Goal: Information Seeking & Learning: Learn about a topic

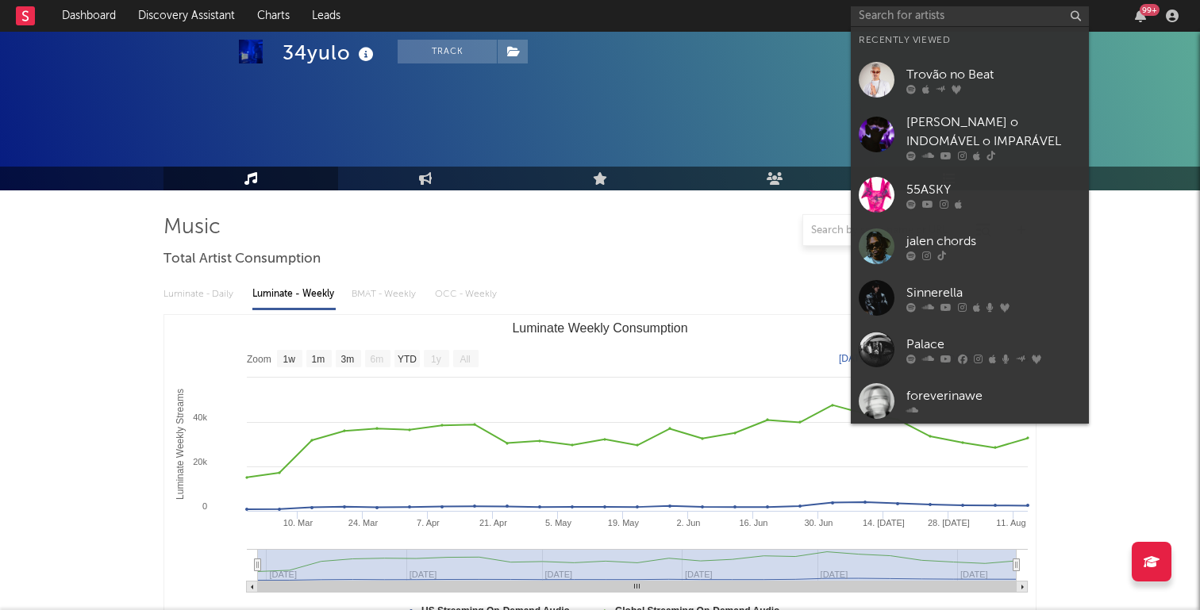
select select "1w"
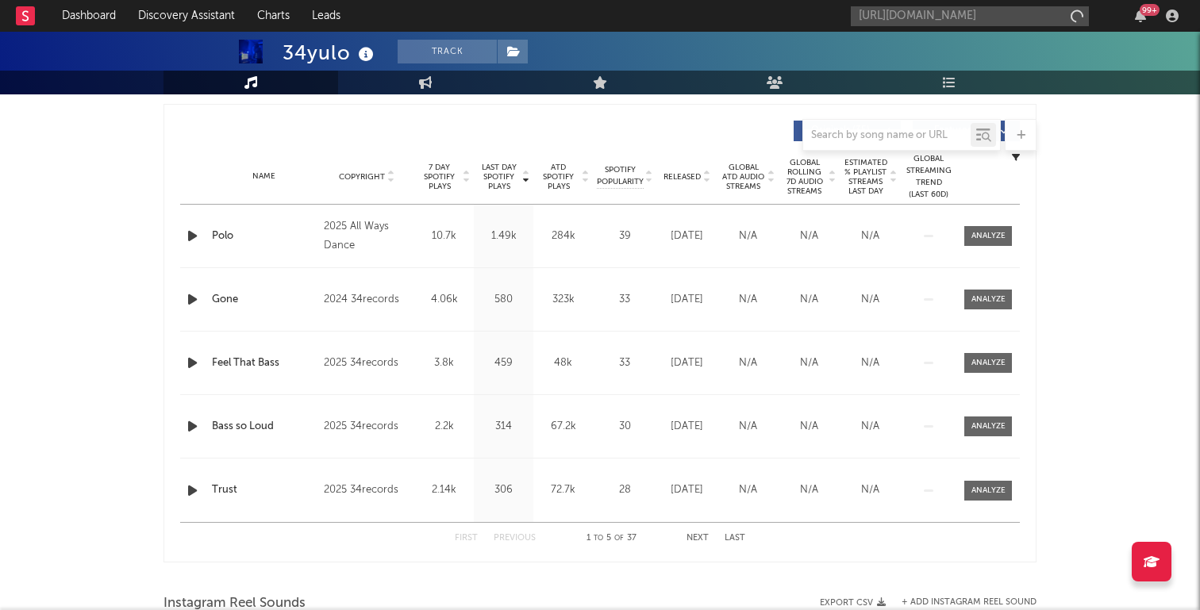
scroll to position [0, 221]
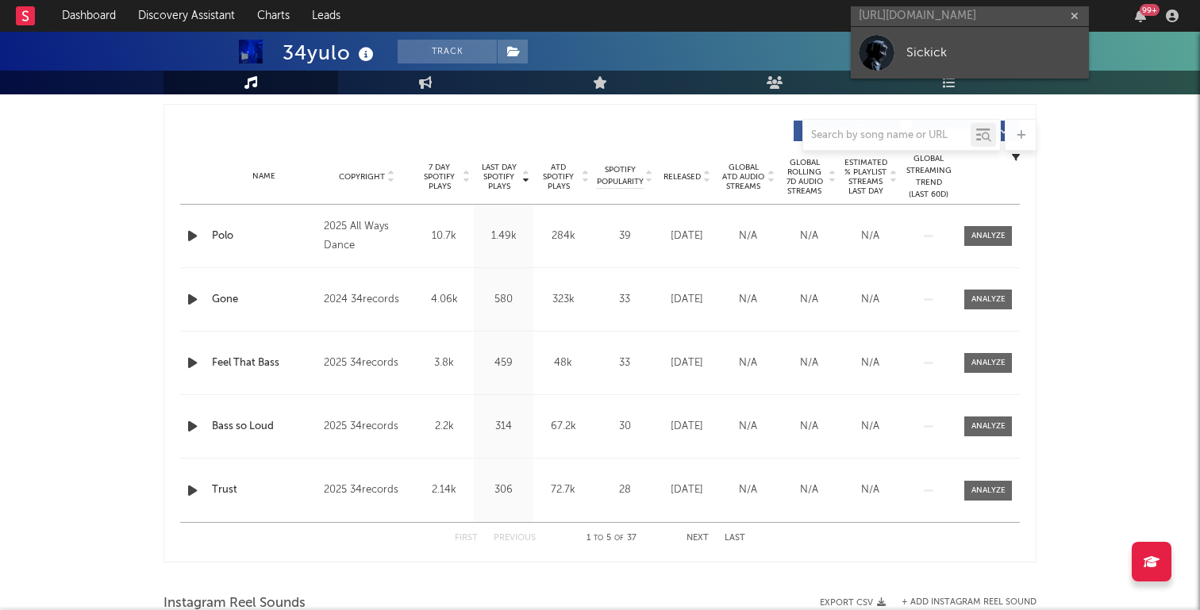
type input "[URL][DOMAIN_NAME]"
click at [945, 41] on link "Sickick" at bounding box center [970, 53] width 238 height 52
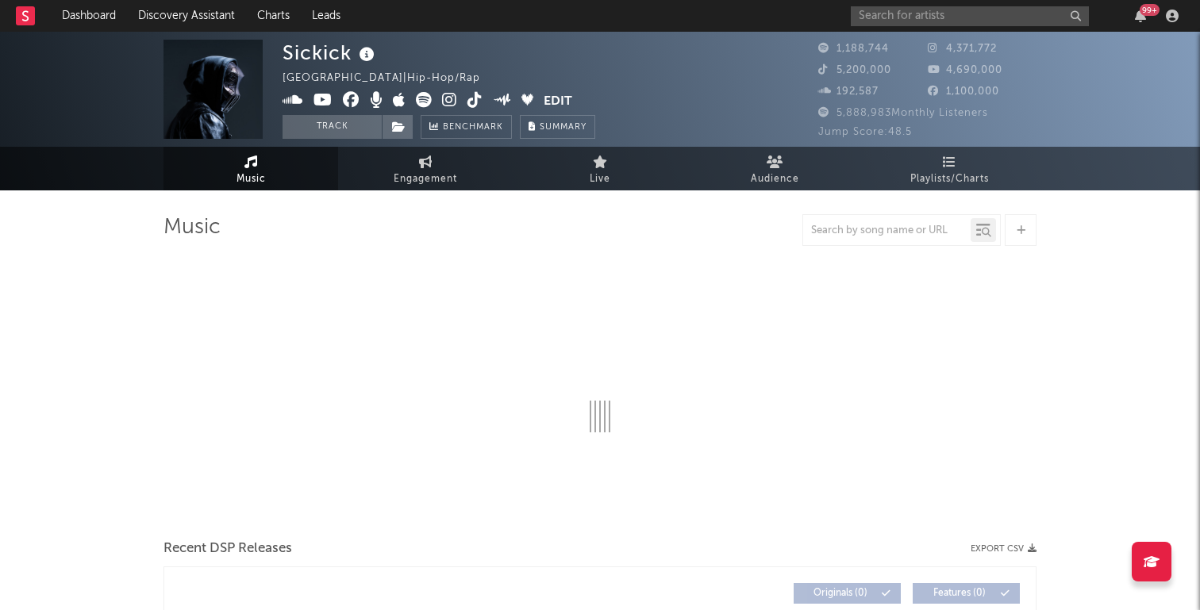
select select "6m"
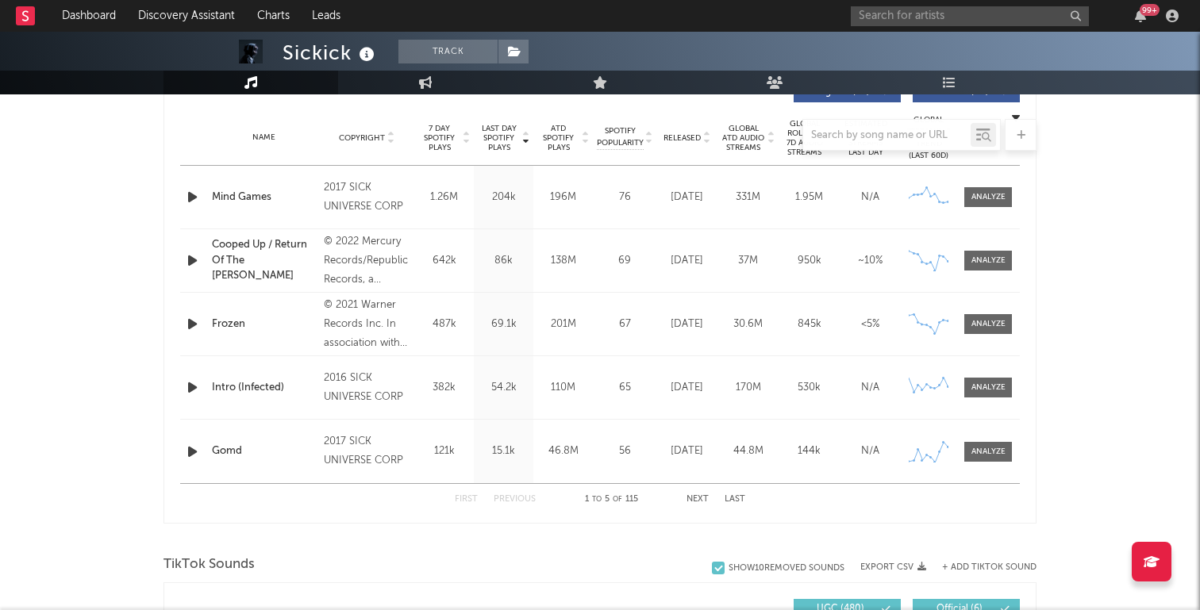
scroll to position [637, 0]
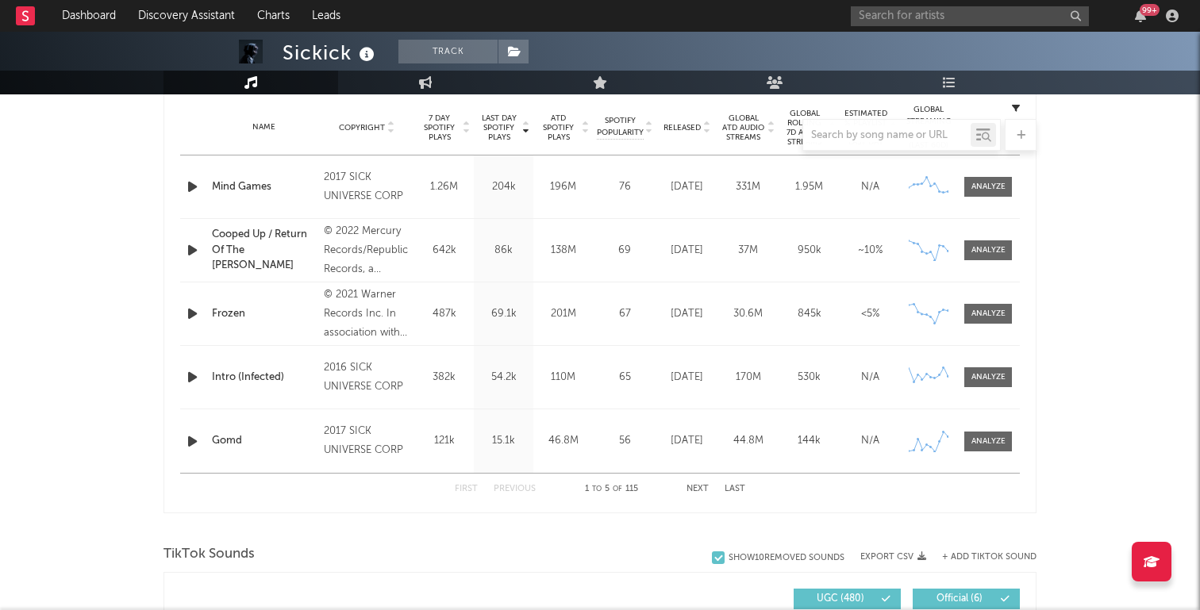
click at [701, 491] on button "Next" at bounding box center [698, 489] width 22 height 9
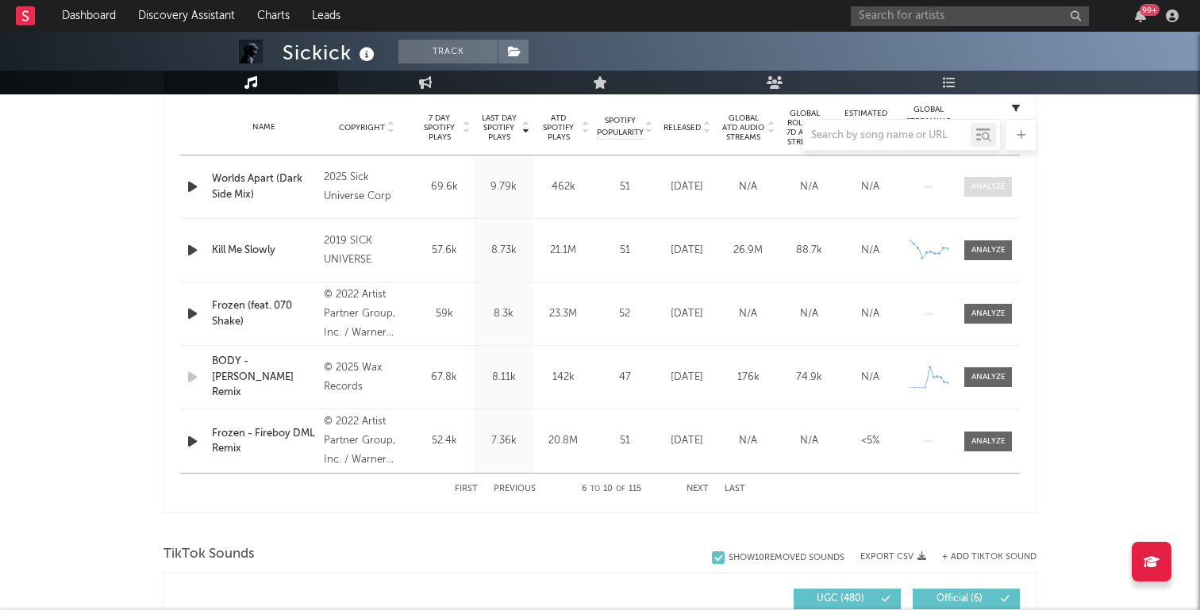
click at [991, 179] on span at bounding box center [988, 187] width 48 height 20
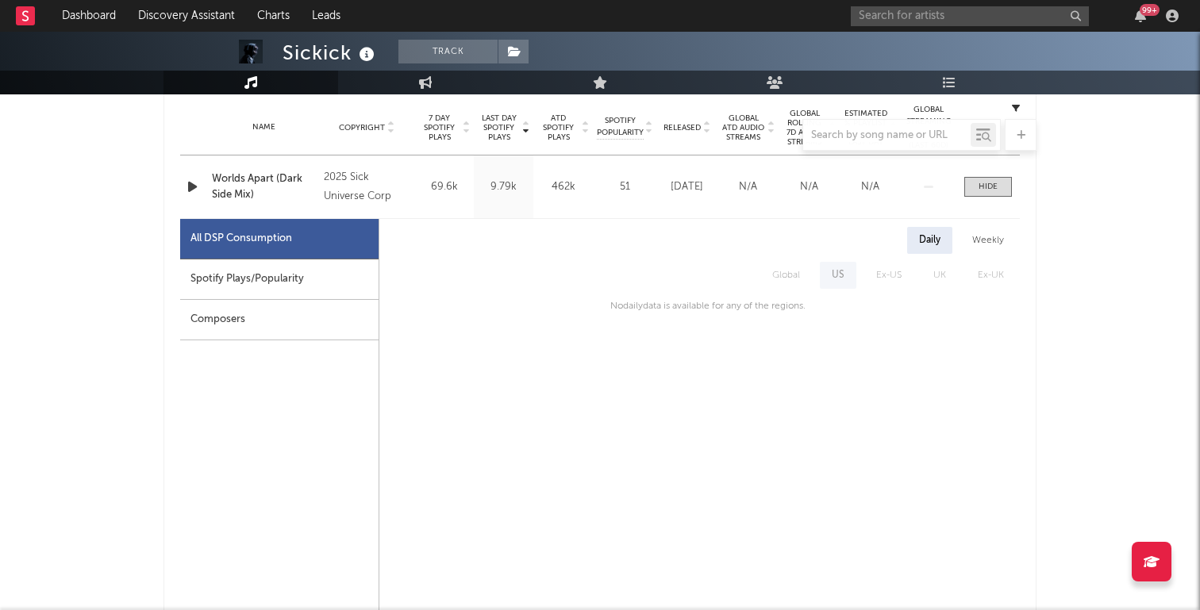
click at [252, 279] on div "Spotify Plays/Popularity" at bounding box center [279, 280] width 198 height 40
select select "1w"
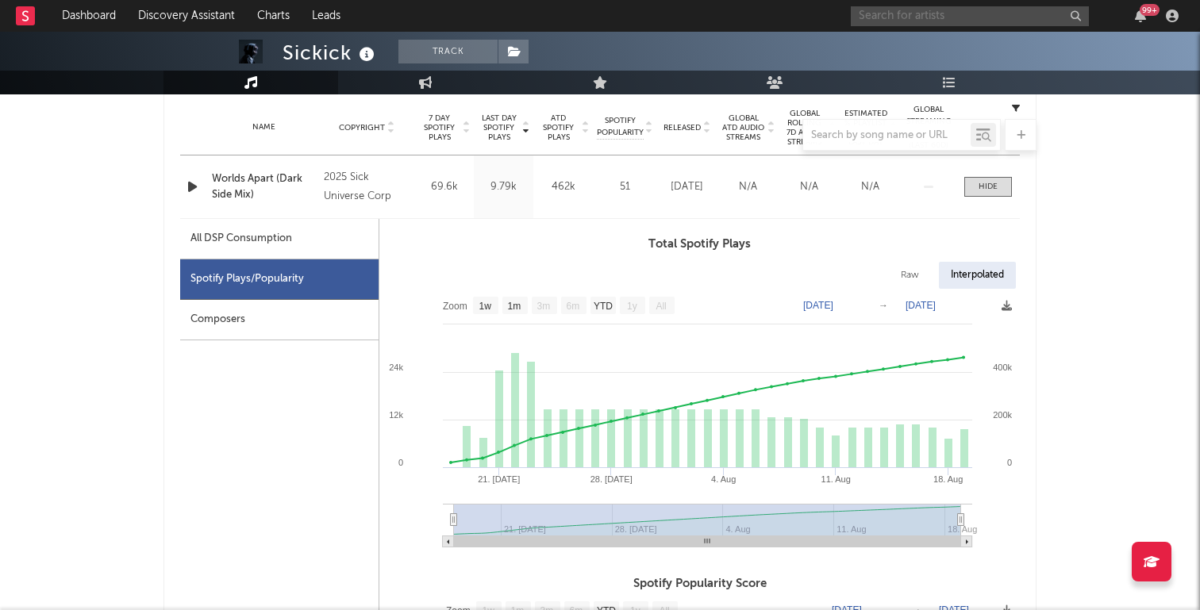
click at [911, 22] on input "text" at bounding box center [970, 16] width 238 height 20
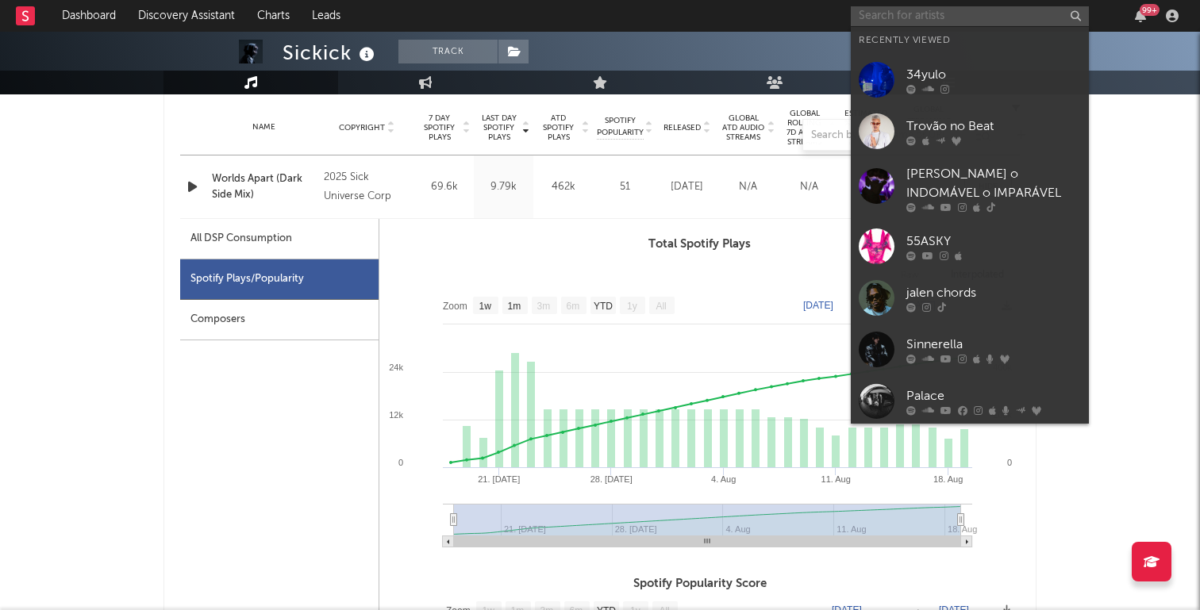
paste input "[URL][DOMAIN_NAME]"
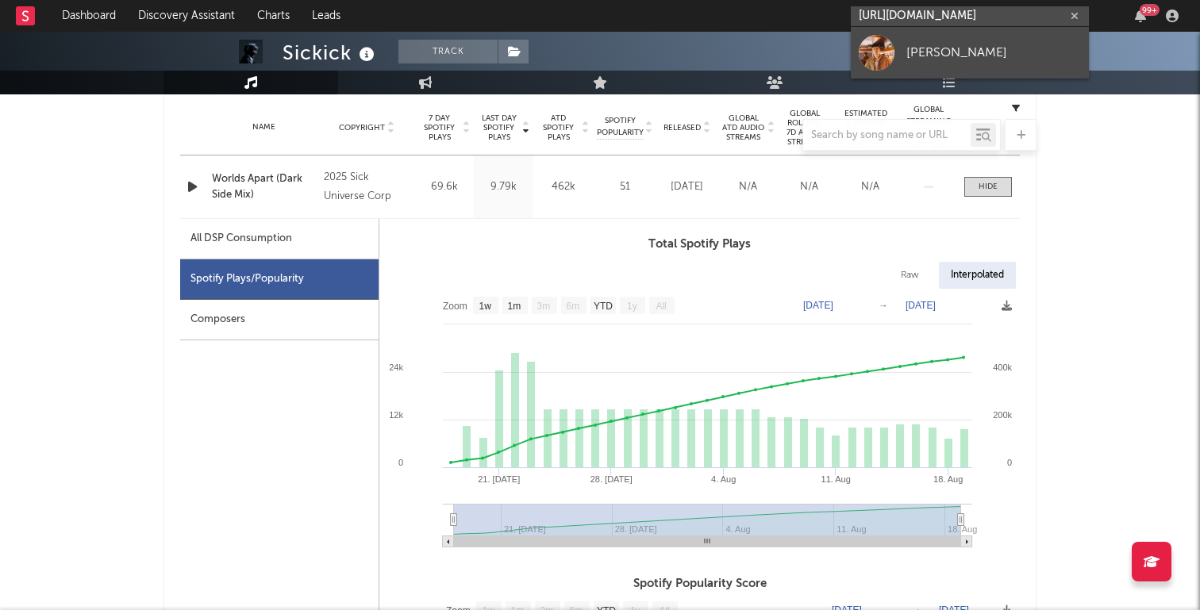
type input "[URL][DOMAIN_NAME]"
click at [940, 50] on div "[PERSON_NAME]" at bounding box center [994, 52] width 175 height 19
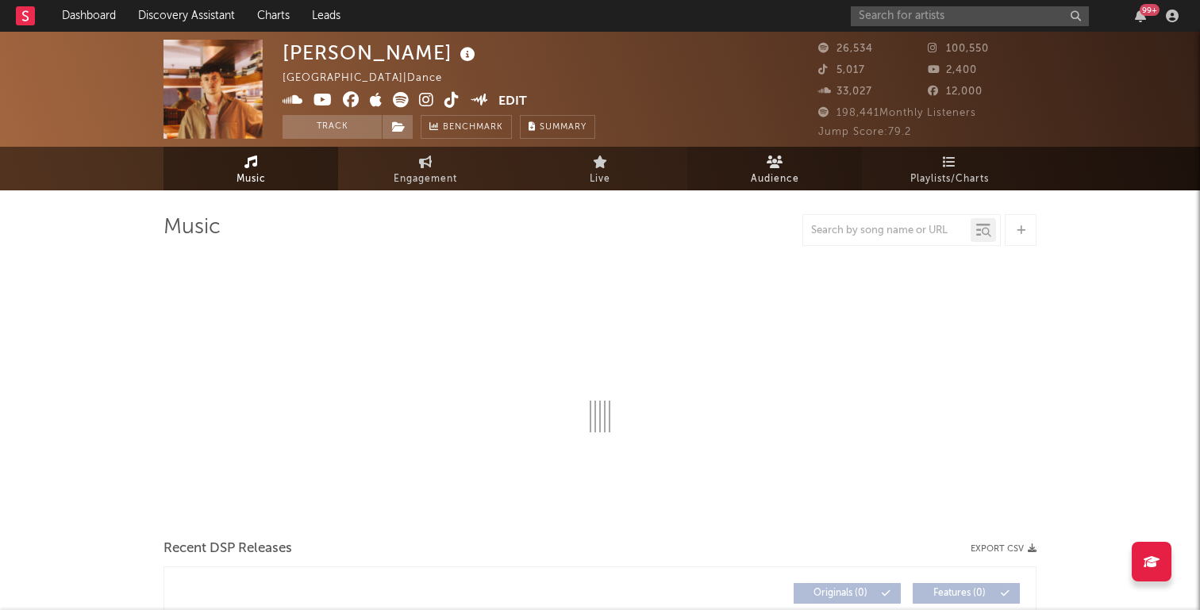
select select "6m"
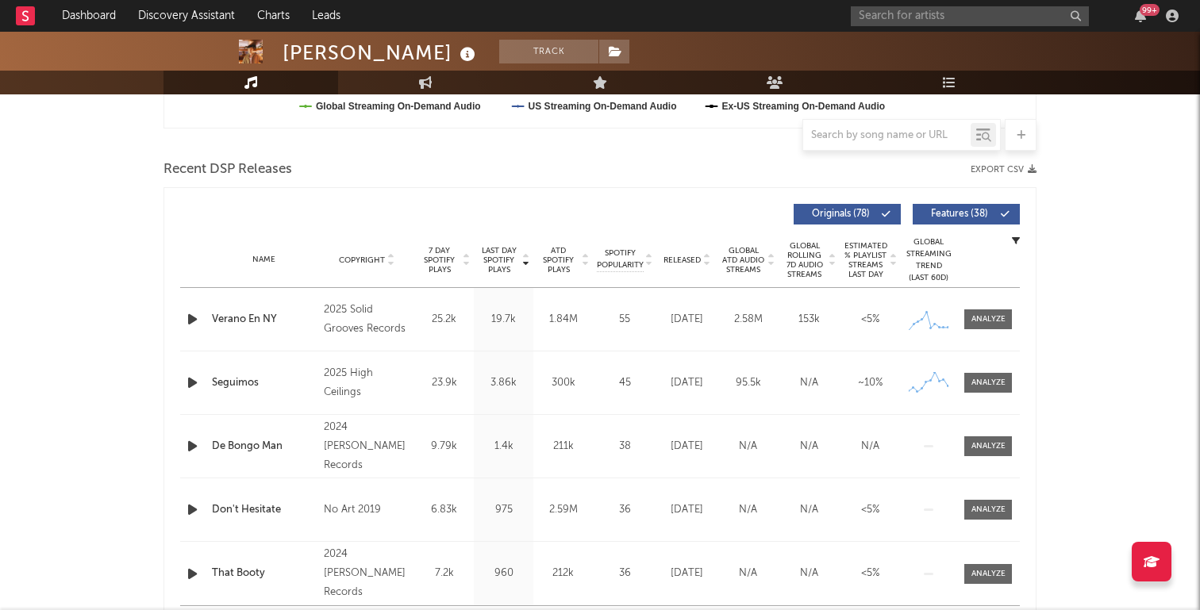
scroll to position [514, 0]
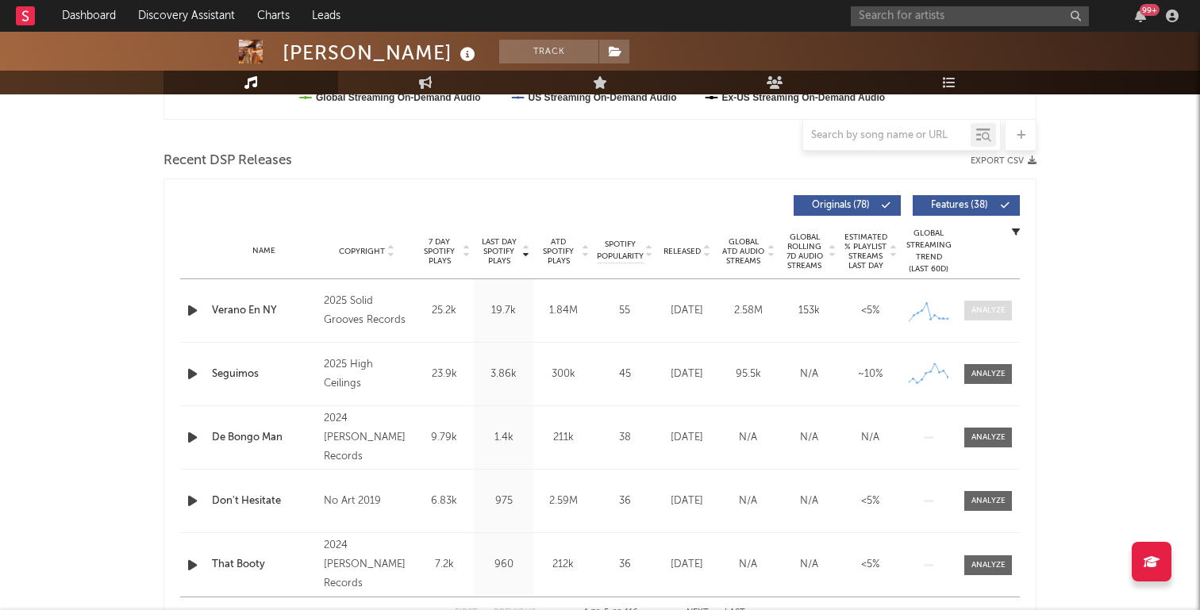
click at [984, 314] on div at bounding box center [989, 311] width 34 height 12
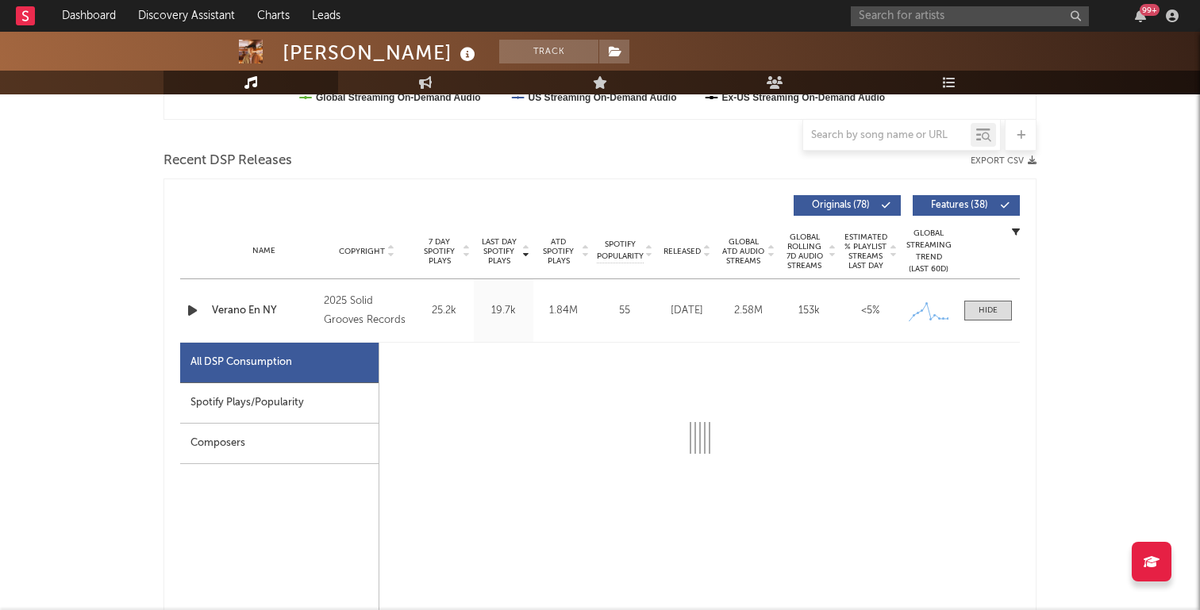
select select "1w"
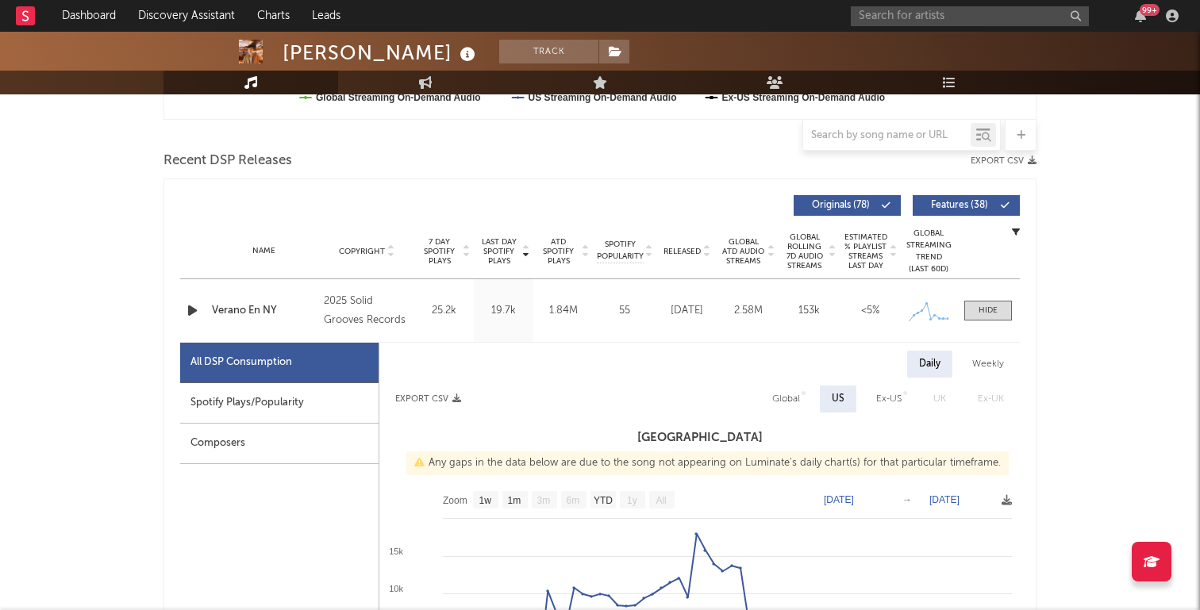
click at [241, 406] on div "Spotify Plays/Popularity" at bounding box center [279, 403] width 198 height 40
select select "1w"
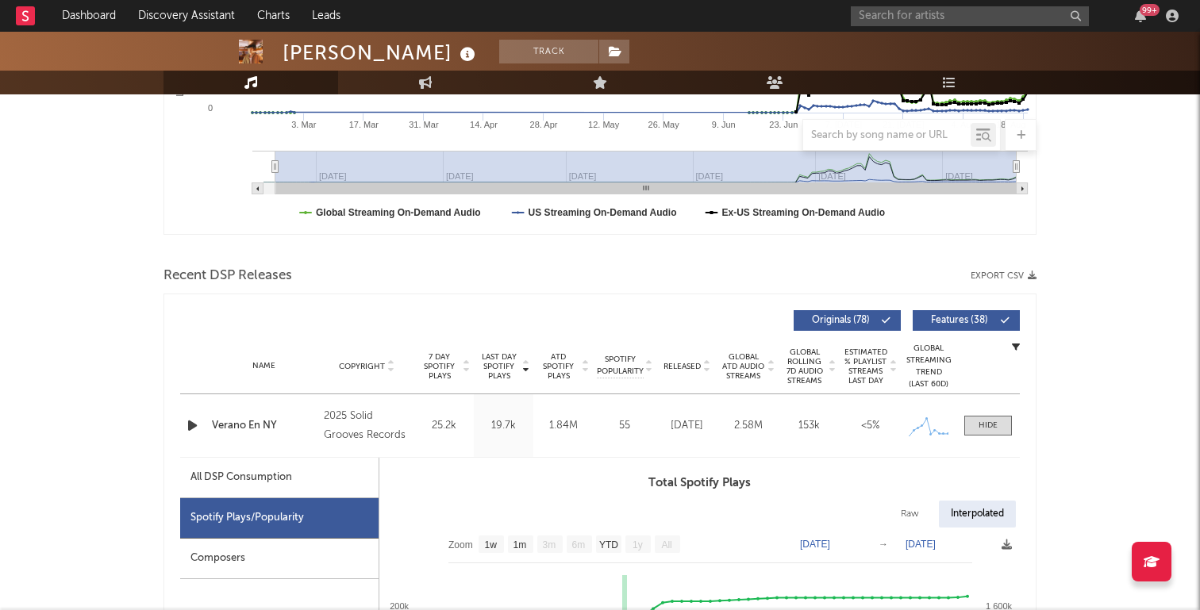
scroll to position [301, 0]
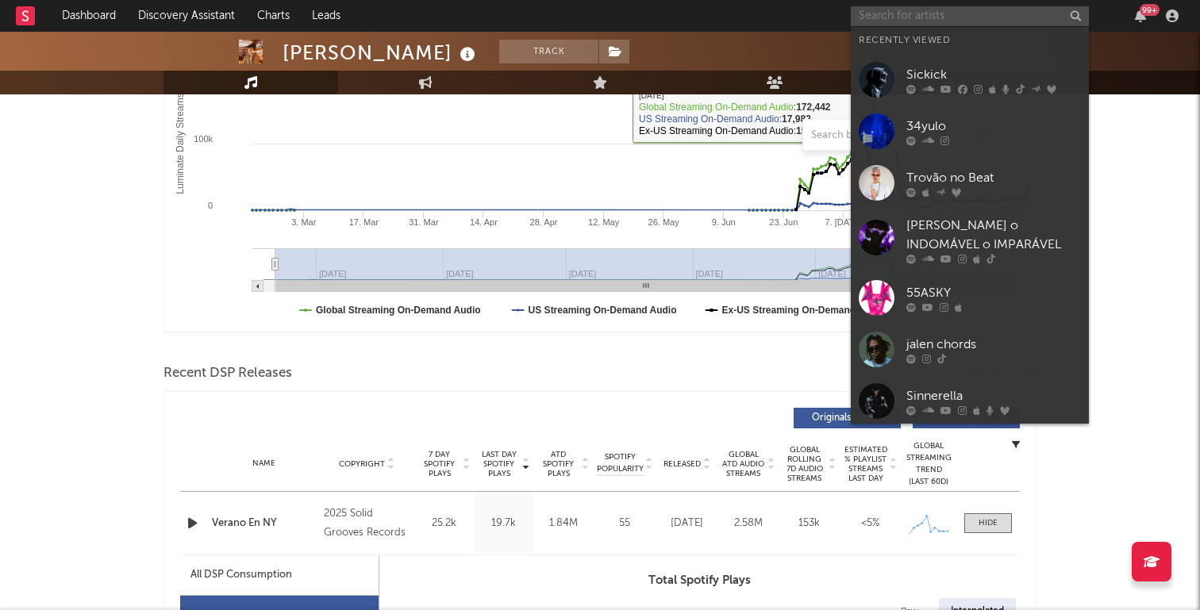
click at [984, 14] on input "text" at bounding box center [970, 16] width 238 height 20
paste input "[URL][DOMAIN_NAME]"
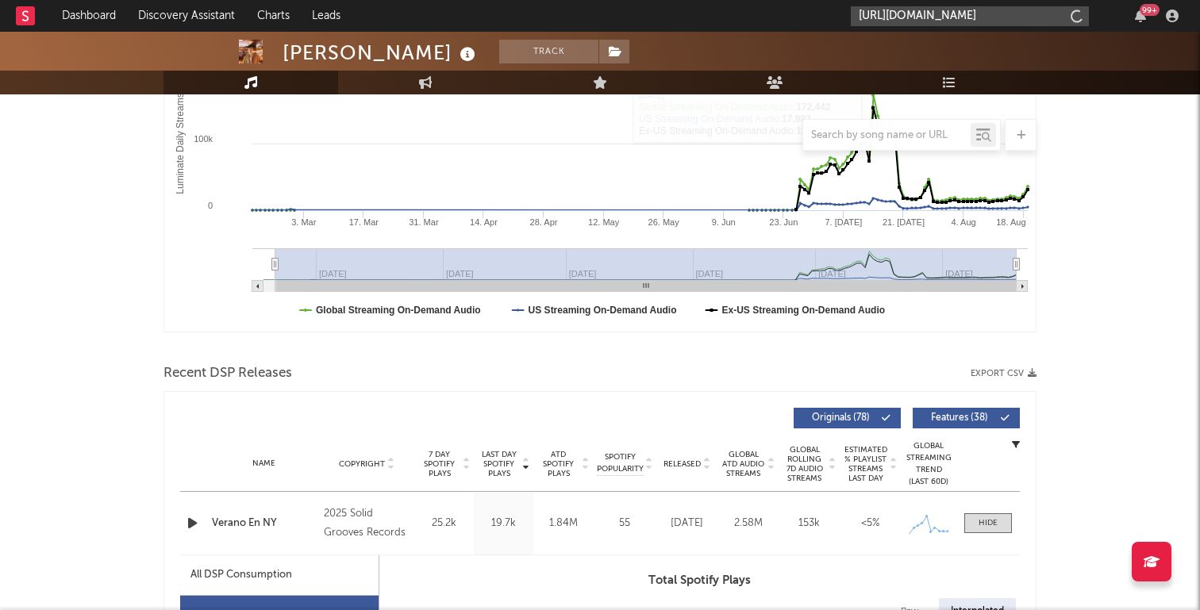
scroll to position [0, 229]
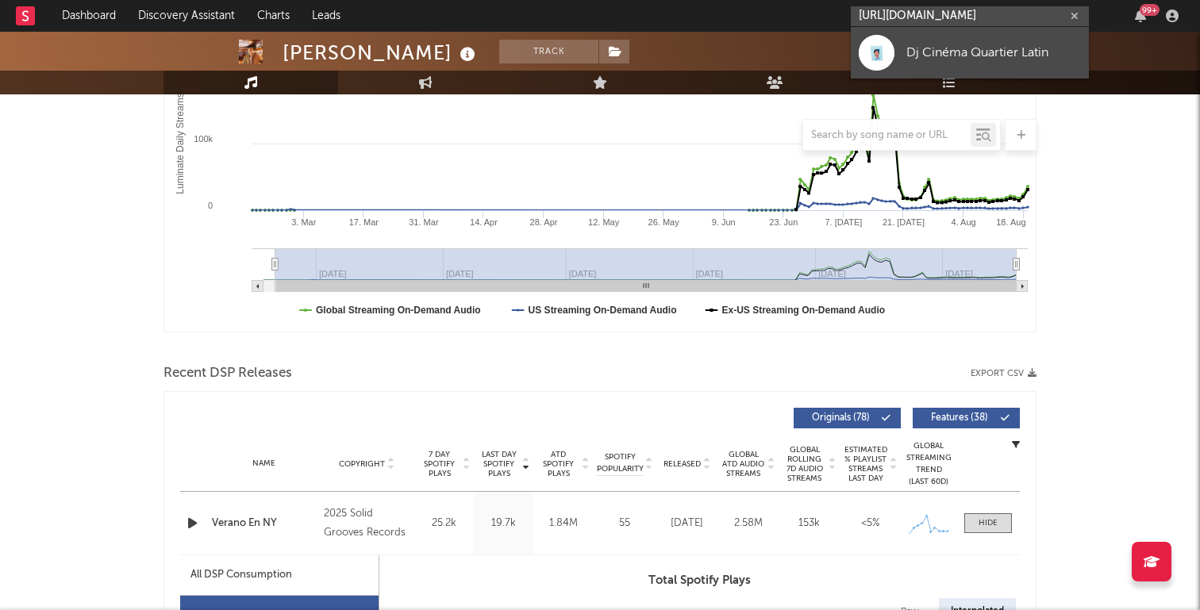
type input "[URL][DOMAIN_NAME]"
click at [947, 44] on div "Dj Cinéma Quartier Latin" at bounding box center [994, 52] width 175 height 19
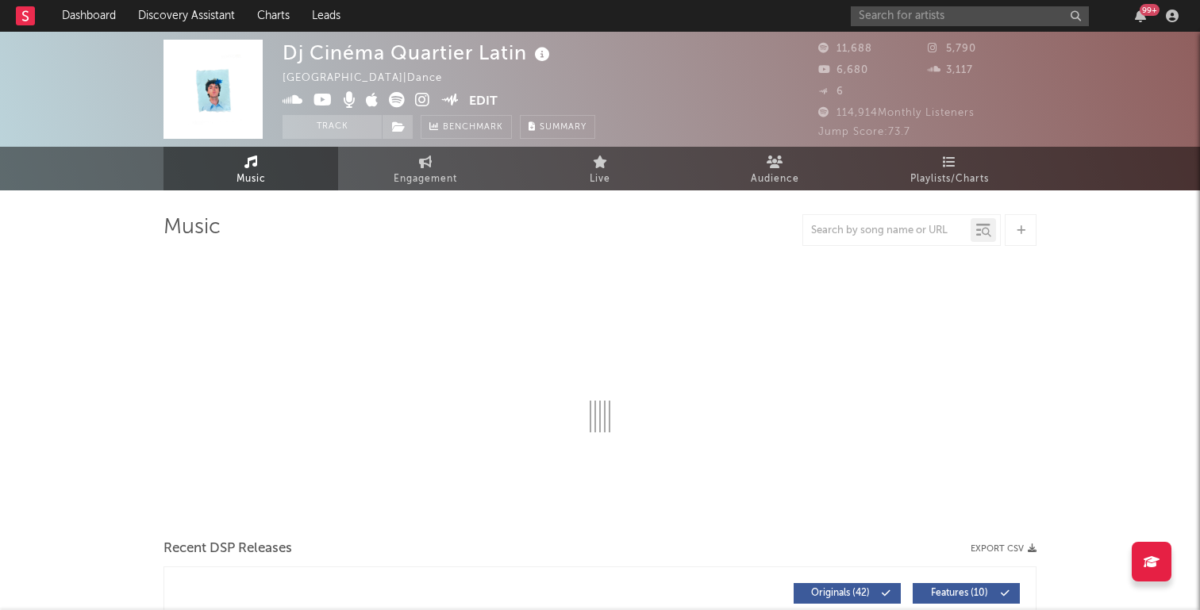
select select "6m"
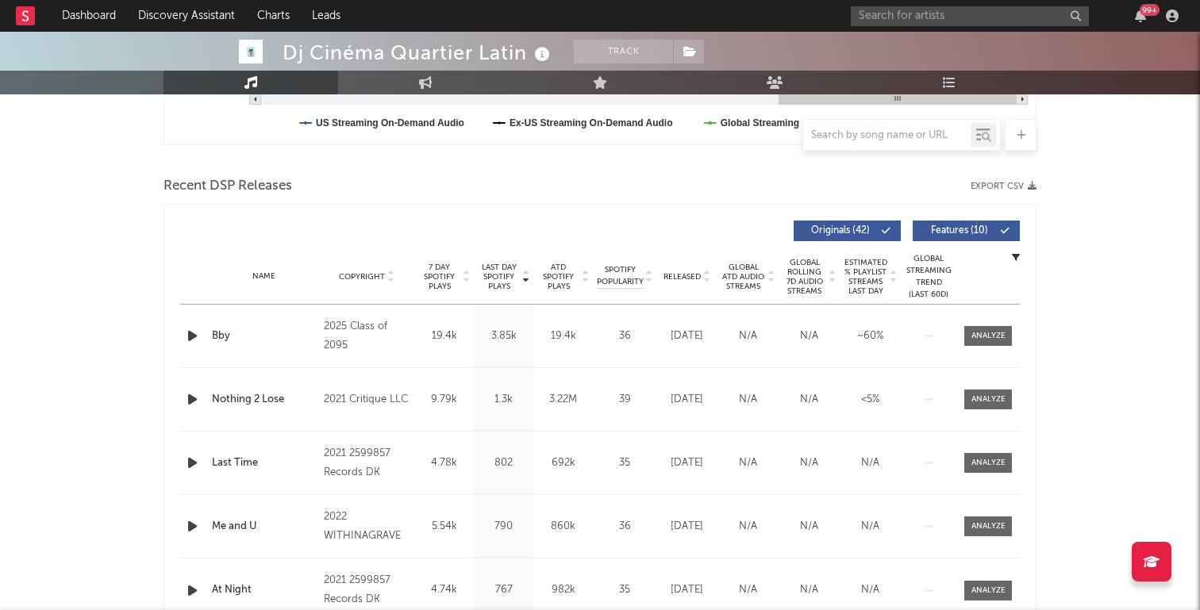
scroll to position [489, 0]
click at [973, 334] on div at bounding box center [989, 335] width 34 height 12
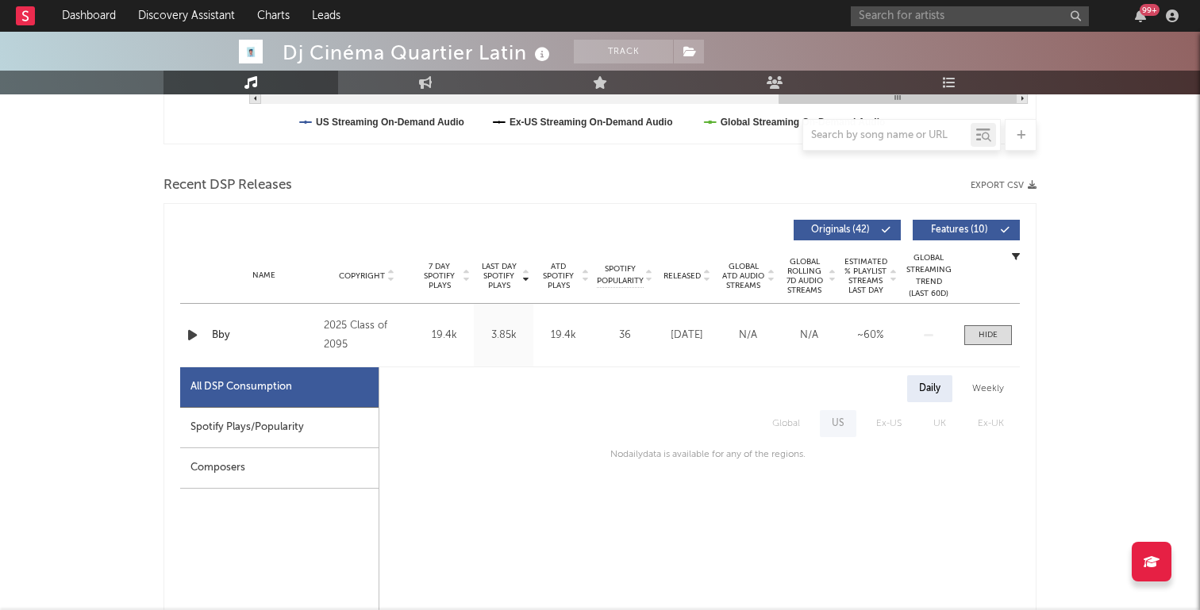
click at [299, 423] on div "Spotify Plays/Popularity" at bounding box center [279, 428] width 198 height 40
select select "1w"
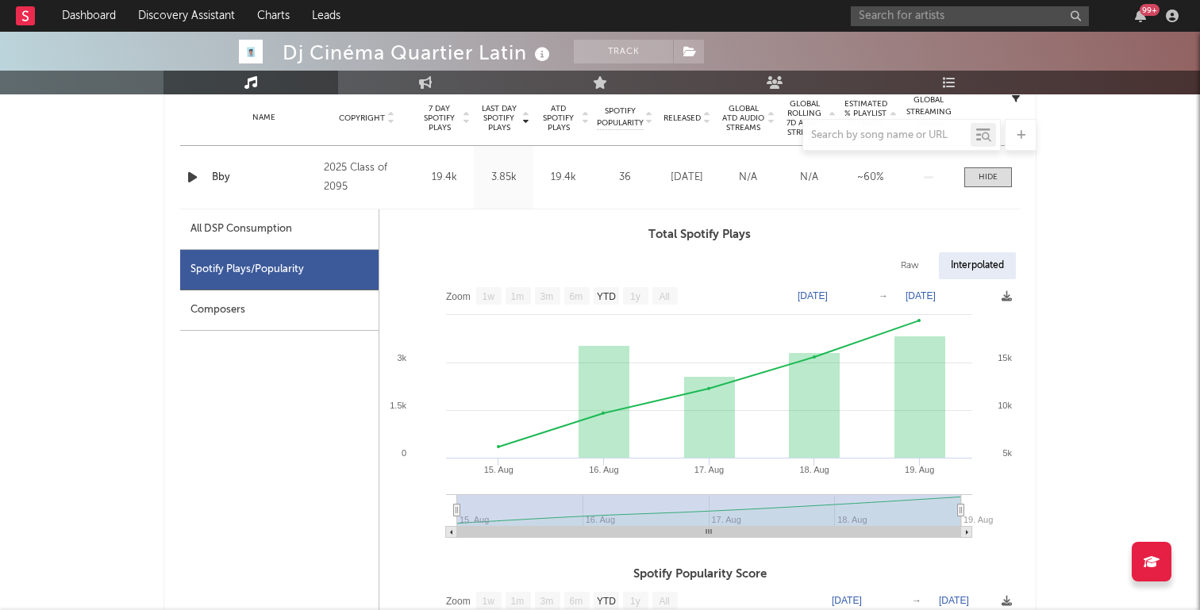
scroll to position [640, 0]
